Goal: Task Accomplishment & Management: Manage account settings

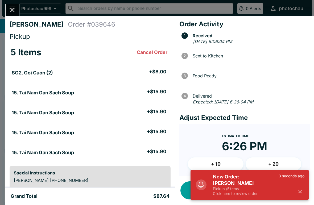
click at [229, 184] on h5 "New Order: [PERSON_NAME]" at bounding box center [246, 180] width 66 height 13
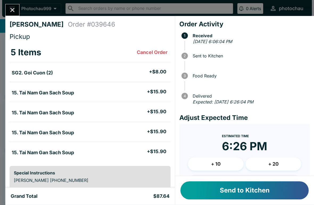
click at [213, 157] on button "+ 10" at bounding box center [216, 163] width 56 height 13
click at [216, 187] on button "Send to Kitchen" at bounding box center [244, 190] width 128 height 18
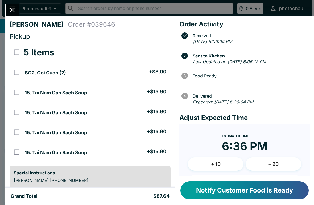
click at [10, 7] on icon "Close" at bounding box center [12, 9] width 7 height 7
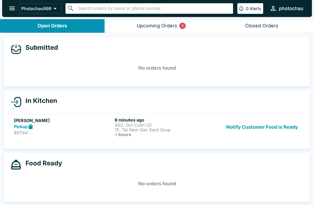
click at [242, 128] on button "Notify Customer Food is Ready" at bounding box center [262, 127] width 76 height 20
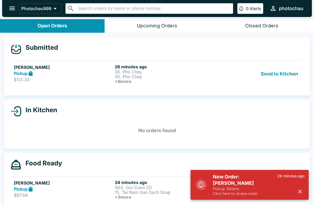
click at [274, 71] on button "Send to Kitchen" at bounding box center [279, 74] width 41 height 20
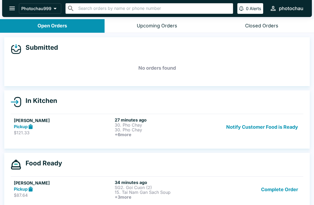
click at [254, 128] on button "Notify Customer Food is Ready" at bounding box center [262, 127] width 76 height 20
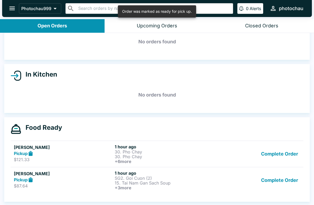
scroll to position [26, 0]
click at [286, 182] on button "Complete Order" at bounding box center [279, 181] width 41 height 20
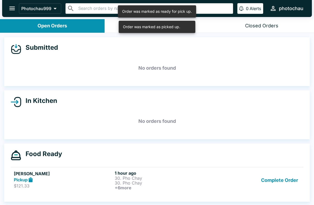
scroll to position [0, 0]
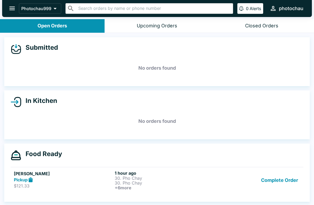
click at [276, 177] on button "Complete Order" at bounding box center [279, 181] width 41 height 20
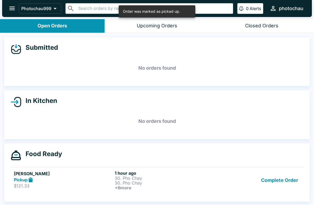
click at [267, 188] on button "Complete Order" at bounding box center [279, 181] width 41 height 20
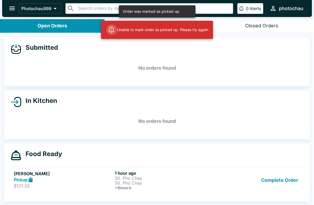
click at [276, 182] on button "Complete Order" at bounding box center [279, 181] width 41 height 20
click at [278, 181] on button "Complete Order" at bounding box center [279, 181] width 41 height 20
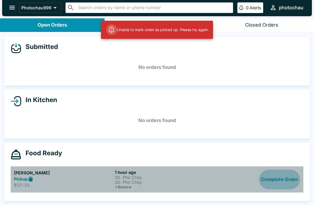
click at [281, 184] on button "Complete Order" at bounding box center [279, 180] width 41 height 20
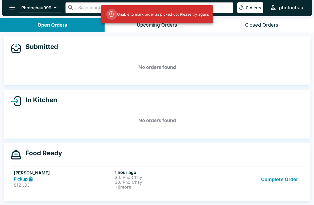
scroll to position [0, 0]
